Goal: Task Accomplishment & Management: Use online tool/utility

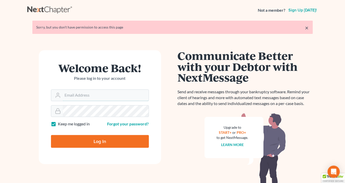
type input "[EMAIL_ADDRESS][DOMAIN_NAME]"
click at [105, 143] on input "Log In" at bounding box center [100, 141] width 98 height 13
type input "Thinking..."
